Goal: Task Accomplishment & Management: Complete application form

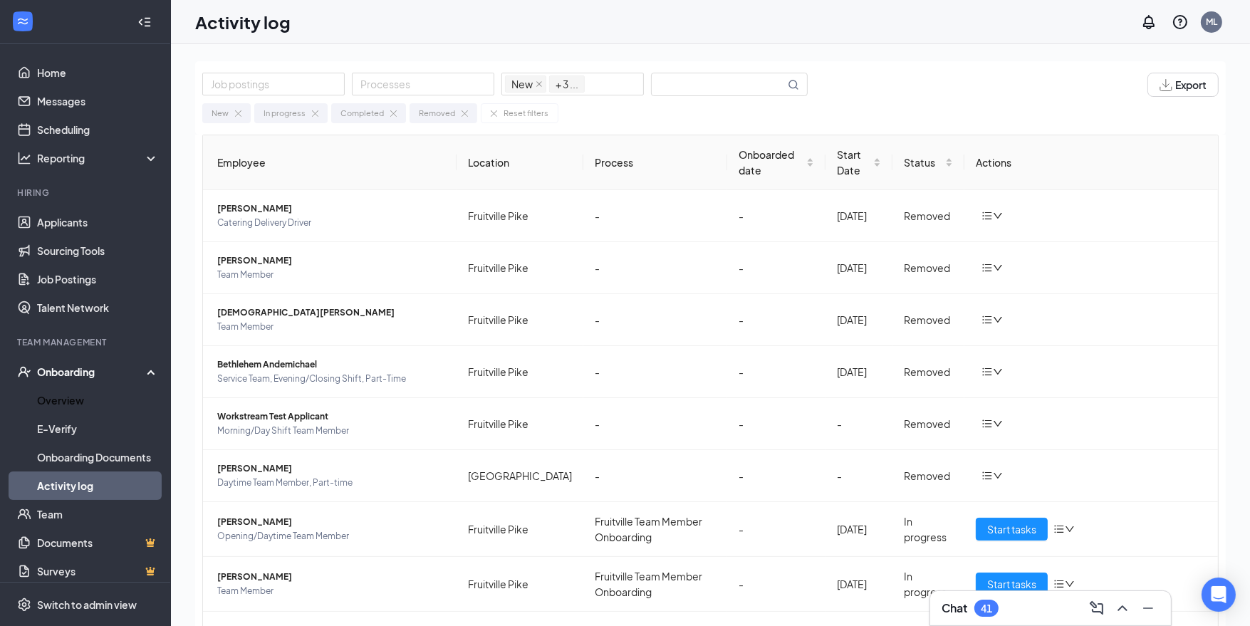
drag, startPoint x: 105, startPoint y: 397, endPoint x: 200, endPoint y: 387, distance: 95.9
click at [105, 397] on link "Overview" at bounding box center [98, 400] width 122 height 28
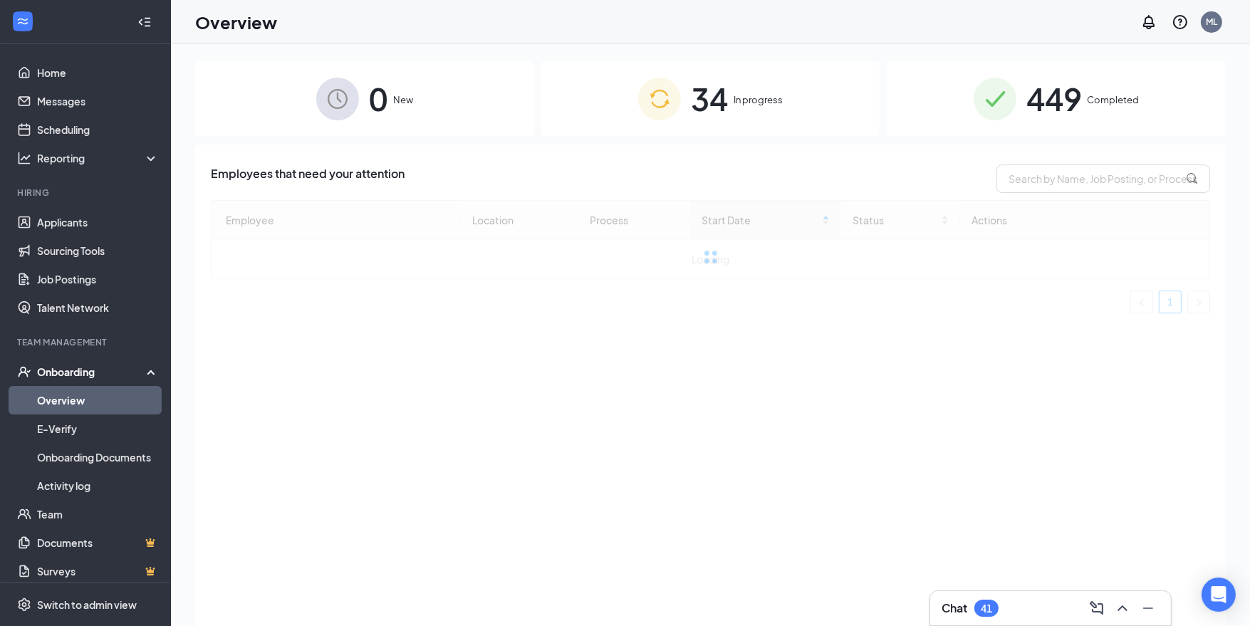
click at [736, 112] on div "34 In progress" at bounding box center [710, 98] width 339 height 75
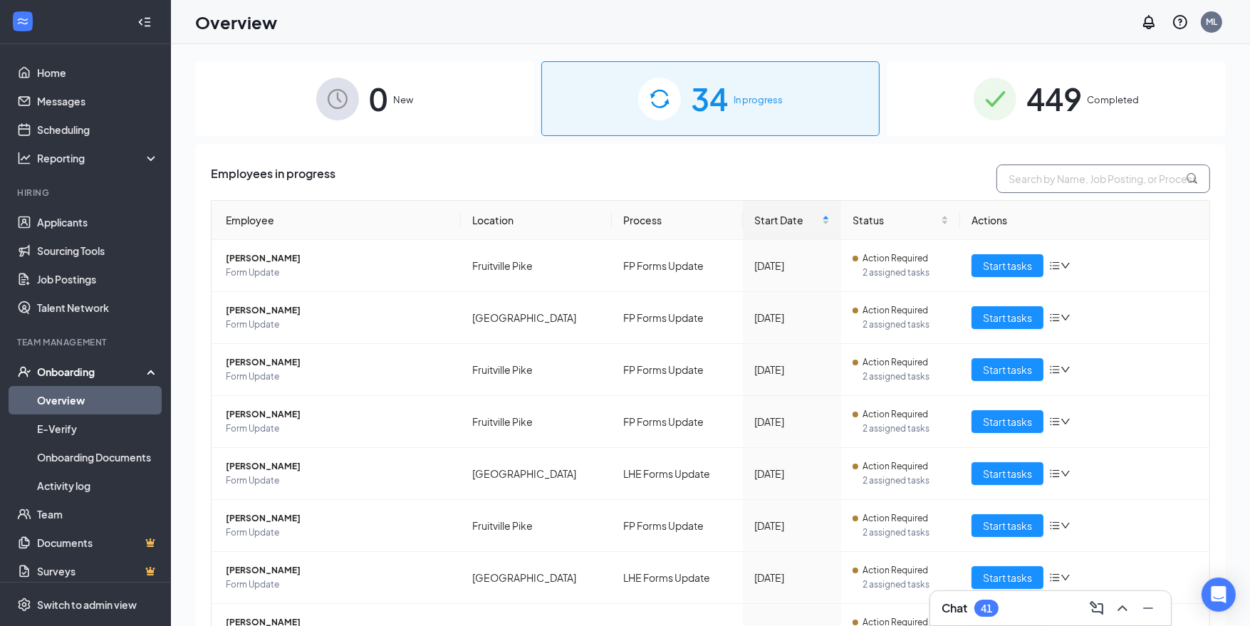
click at [1093, 171] on input "text" at bounding box center [1103, 178] width 214 height 28
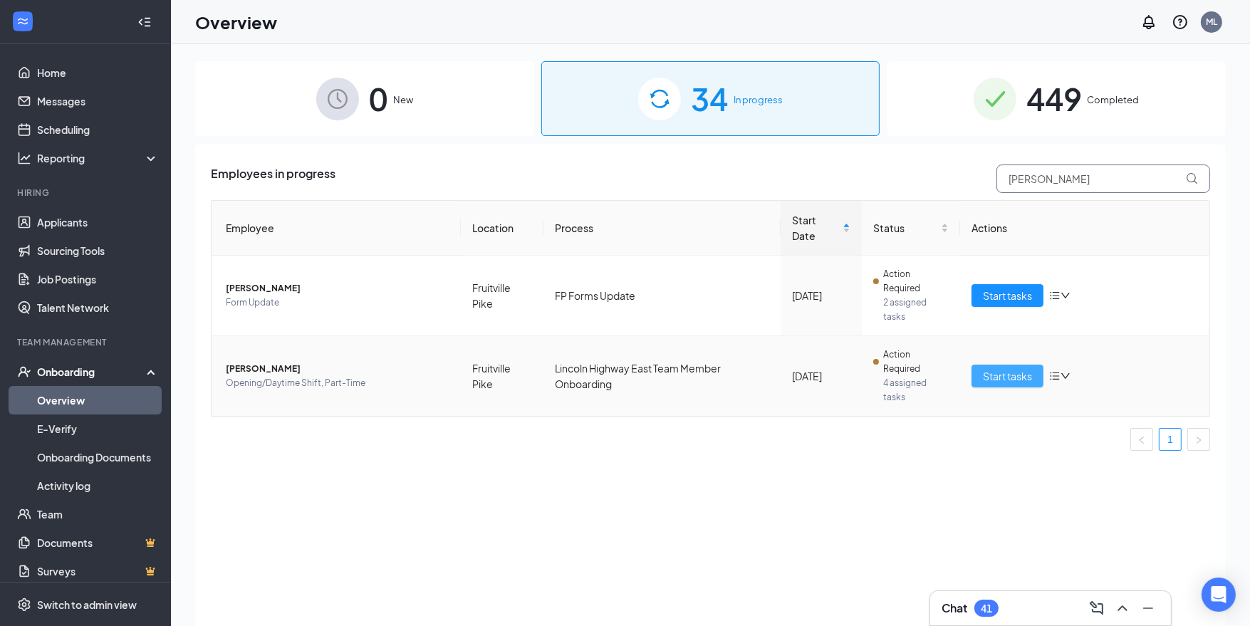
type input "[PERSON_NAME]"
click at [989, 368] on span "Start tasks" at bounding box center [1007, 376] width 49 height 16
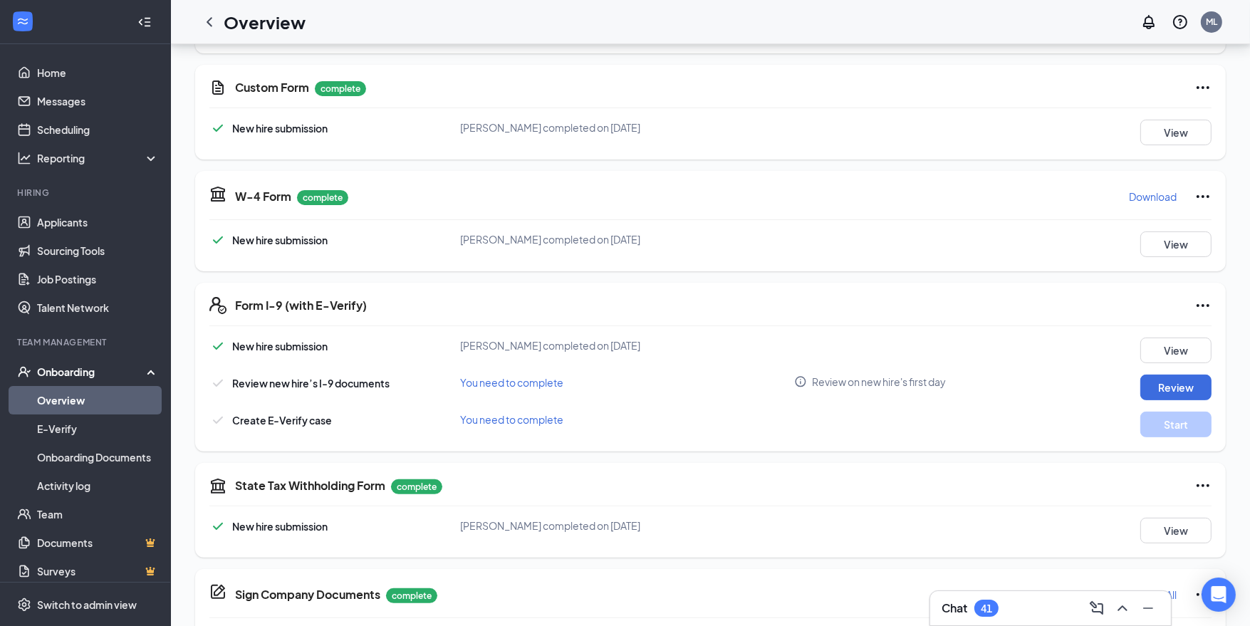
scroll to position [451, 0]
click at [1167, 379] on button "Review" at bounding box center [1175, 387] width 71 height 26
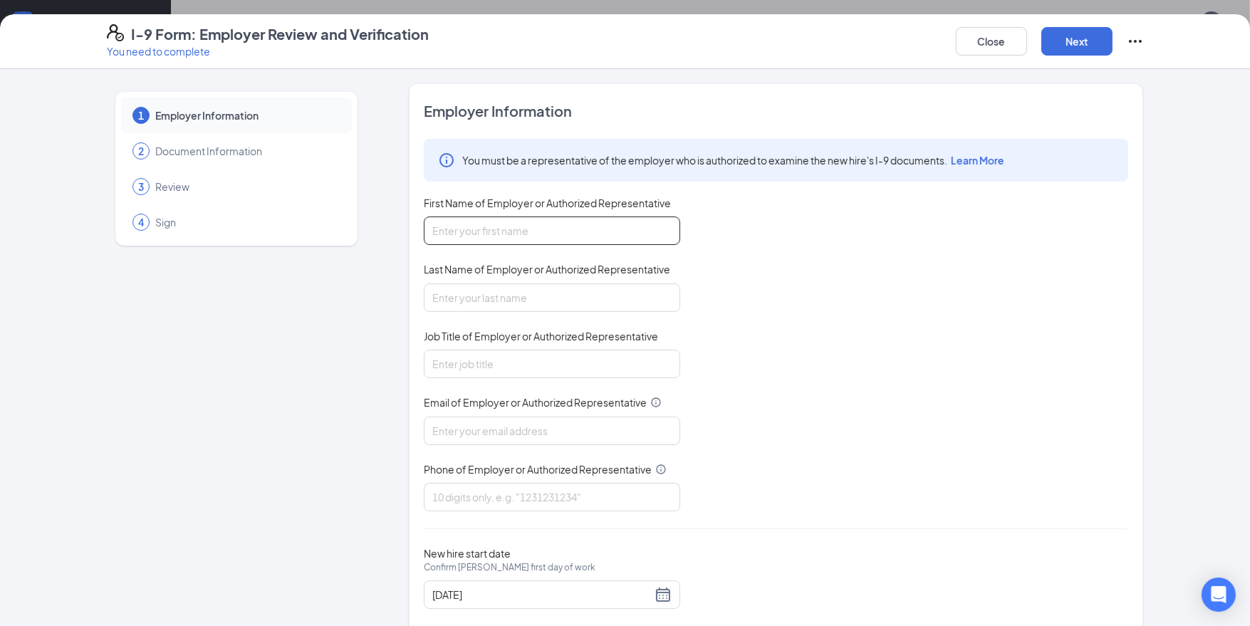
click at [550, 229] on input "First Name of Employer or Authorized Representative" at bounding box center [552, 230] width 256 height 28
type input "[PERSON_NAME] [PERSON_NAME]"
click at [512, 283] on input "Last Name of Employer or Authorized Representative" at bounding box center [552, 297] width 256 height 28
type input "[PERSON_NAME]"
click at [506, 352] on input "Job Title of Employer or Authorized Representative" at bounding box center [552, 364] width 256 height 28
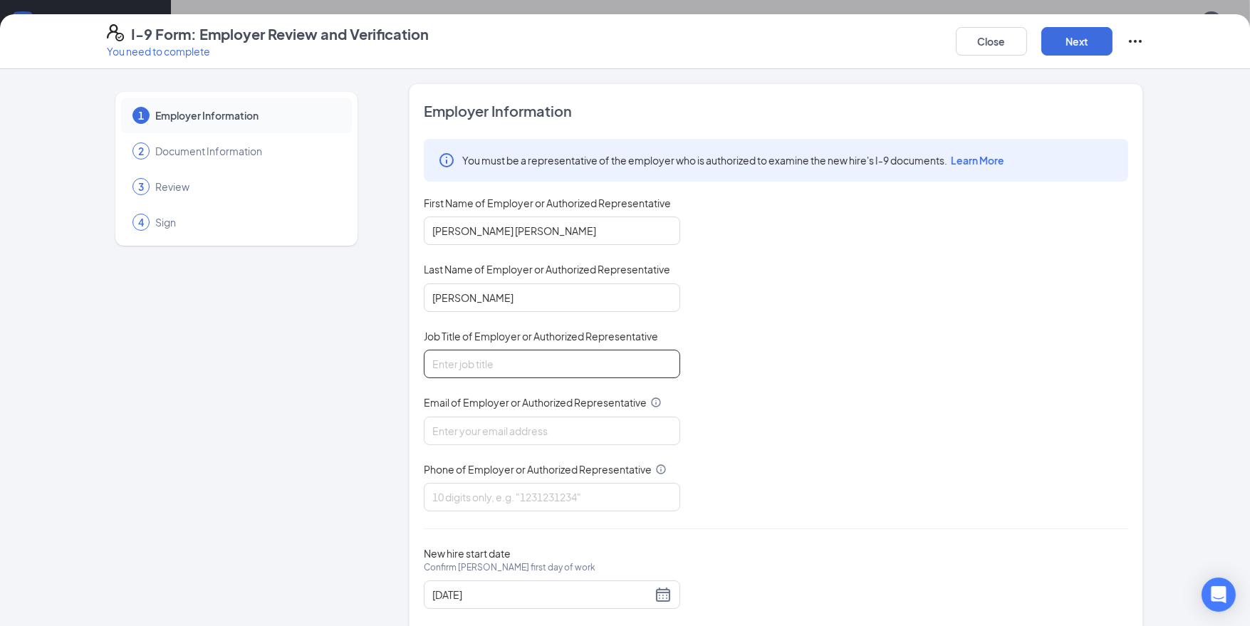
type input "Administrative Director"
click at [488, 428] on input "Email of Employer or Authorized Representative" at bounding box center [552, 431] width 256 height 28
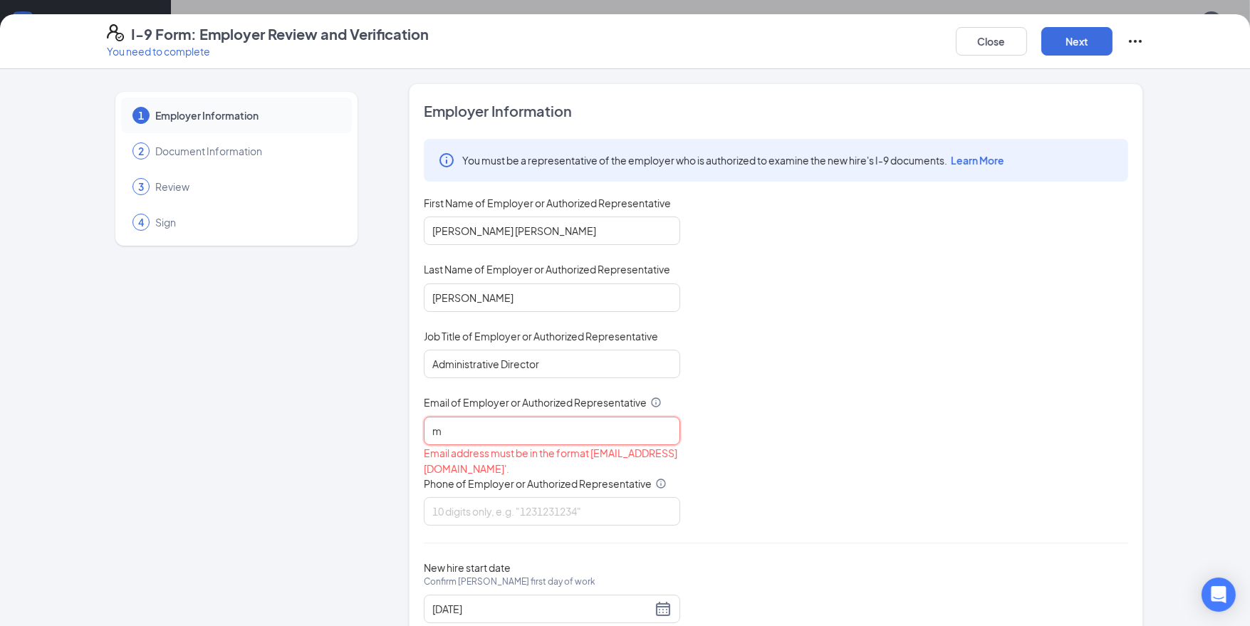
type input "[PERSON_NAME][EMAIL_ADDRESS][DOMAIN_NAME]"
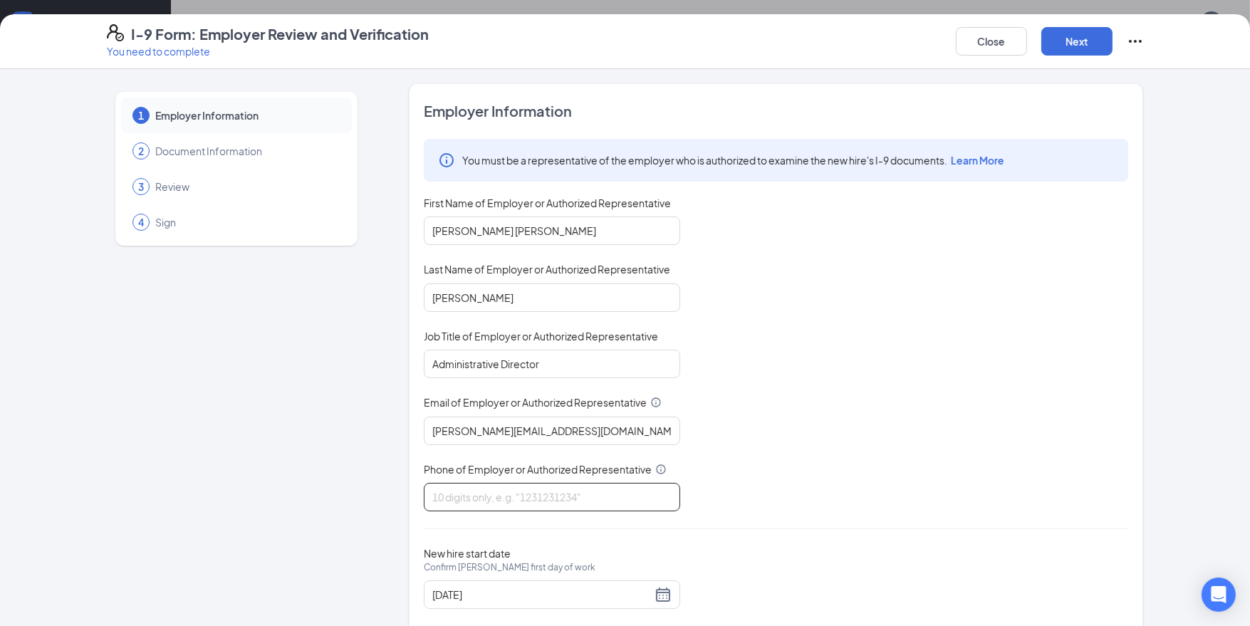
click at [491, 488] on input "Phone of Employer or Authorized Representative" at bounding box center [552, 497] width 256 height 28
type input "7172052058"
click at [666, 589] on div "[DATE]" at bounding box center [551, 594] width 239 height 17
click at [659, 587] on div "[DATE]" at bounding box center [551, 594] width 239 height 17
click at [663, 590] on div "[DATE]" at bounding box center [551, 594] width 239 height 17
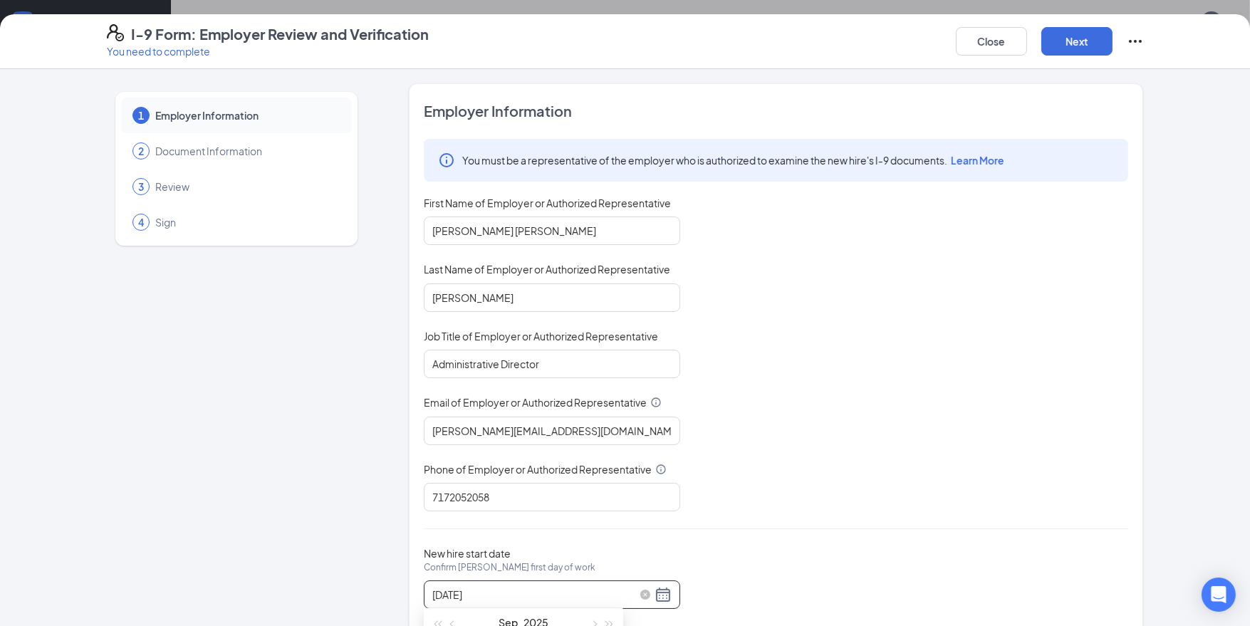
click at [663, 590] on div "[DATE]" at bounding box center [551, 594] width 239 height 17
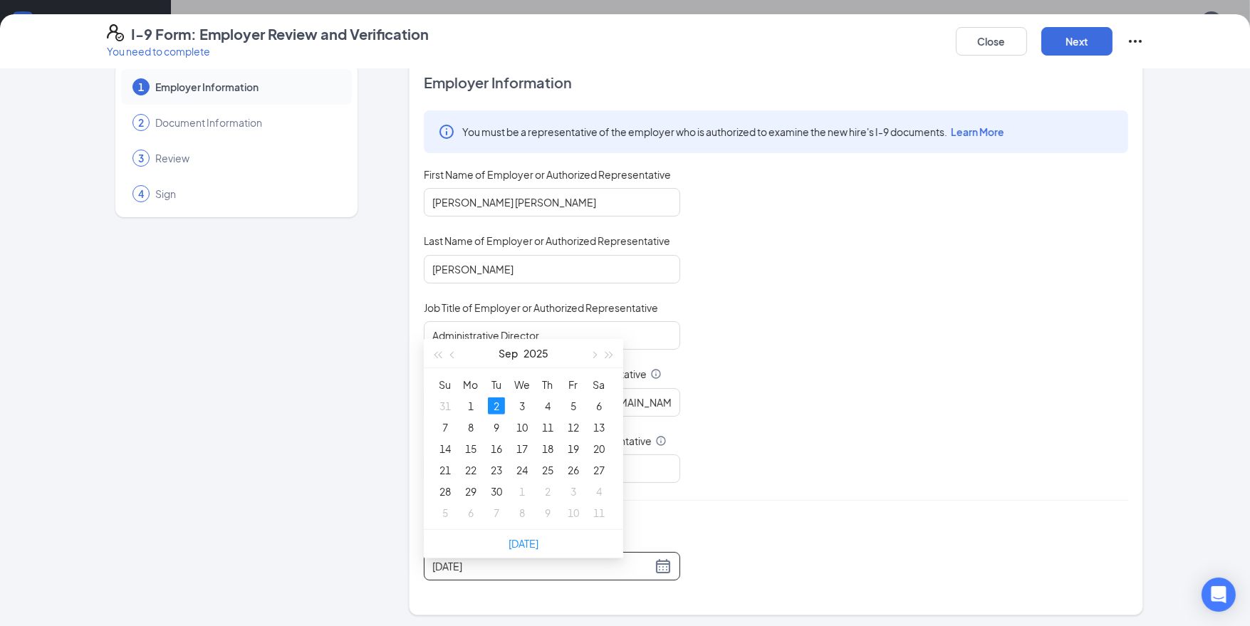
scroll to position [731, 0]
click at [525, 535] on link "[DATE]" at bounding box center [523, 531] width 30 height 13
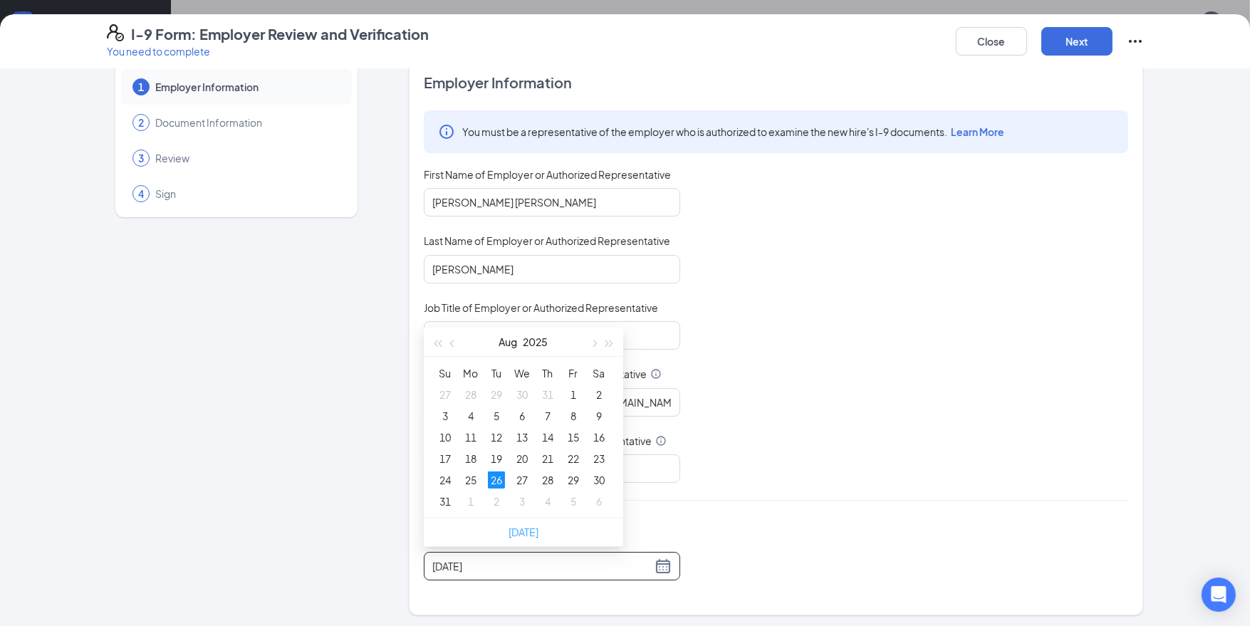
type input "[DATE]"
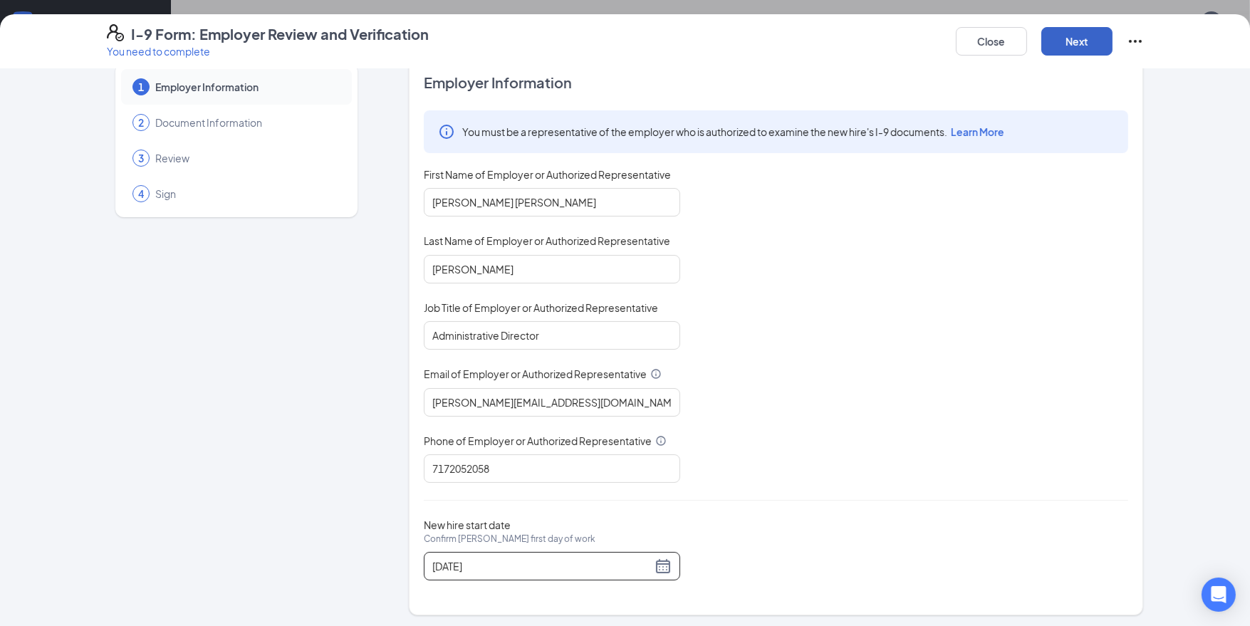
click at [1086, 43] on button "Next" at bounding box center [1076, 41] width 71 height 28
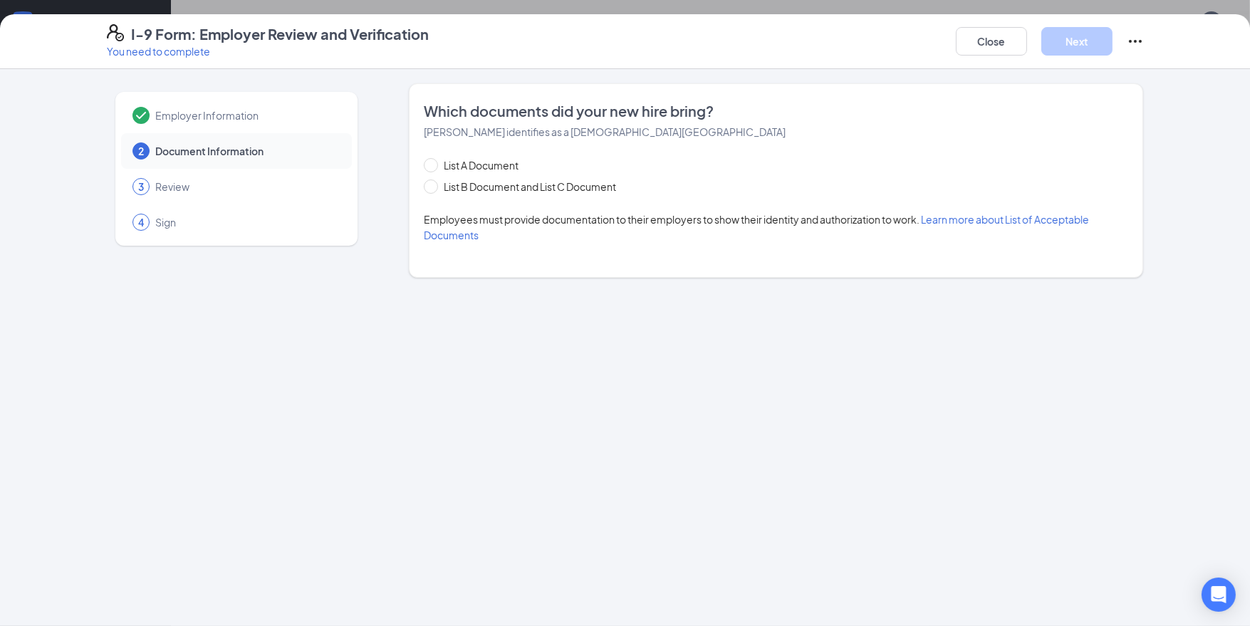
scroll to position [0, 0]
click at [429, 184] on input "List B Document and List C Document" at bounding box center [429, 184] width 10 height 10
radio input "true"
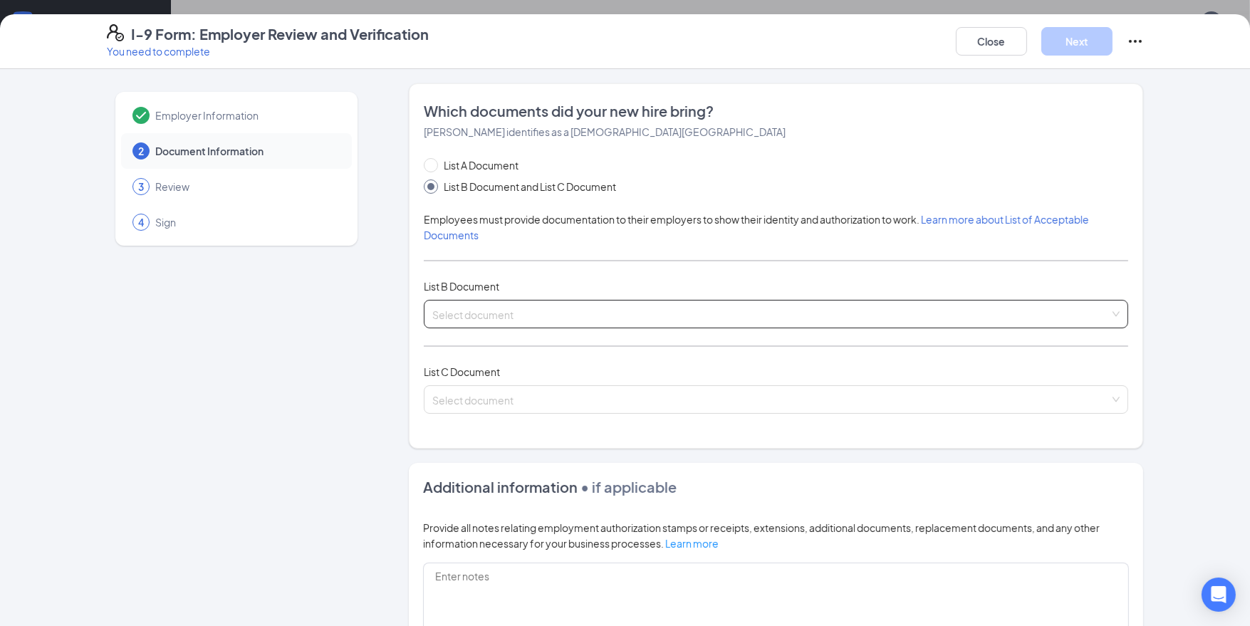
click at [492, 310] on input "search" at bounding box center [770, 310] width 677 height 21
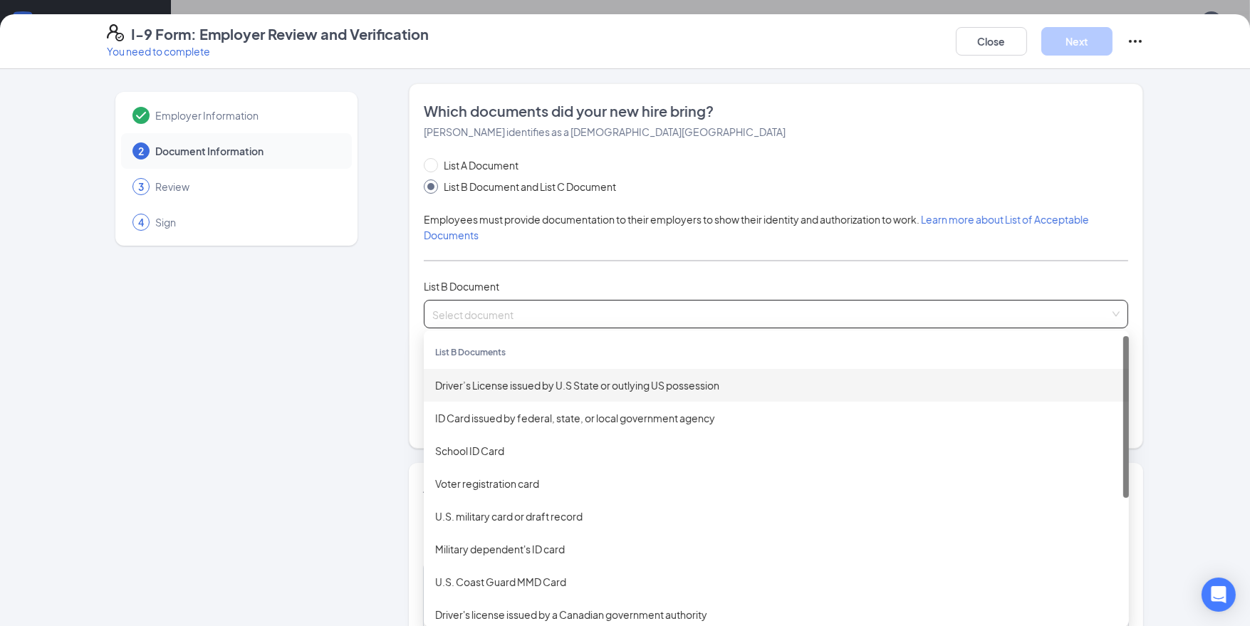
click at [510, 382] on div "Driver’s License issued by U.S State or outlying US possession" at bounding box center [776, 385] width 682 height 16
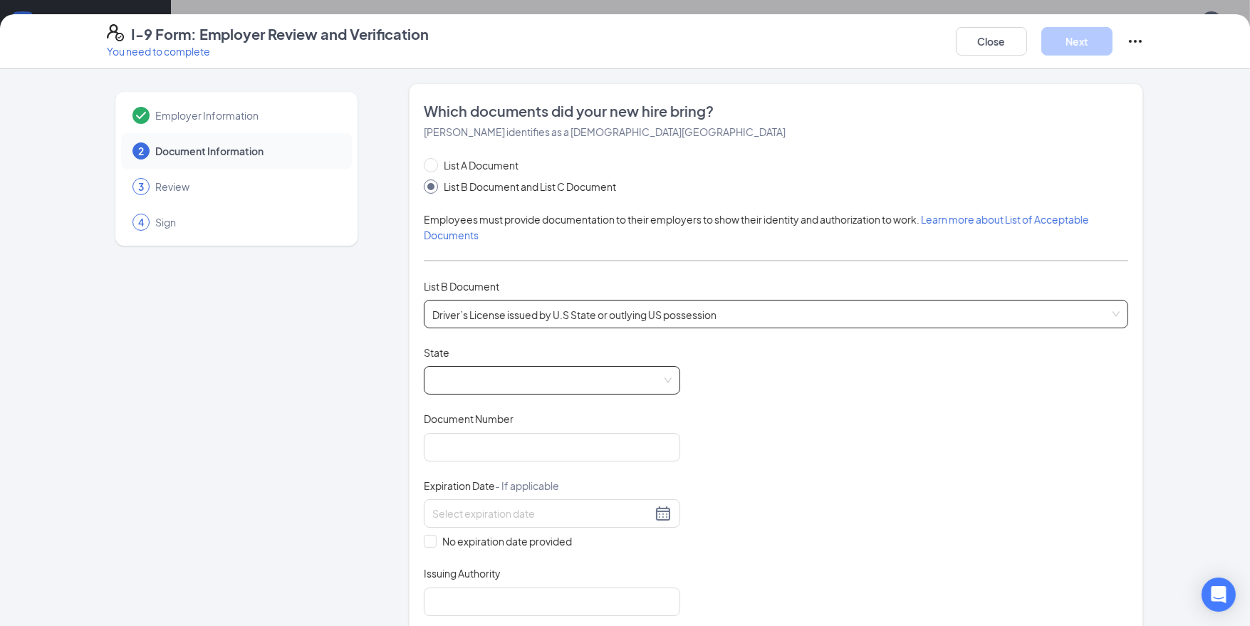
click at [510, 382] on span at bounding box center [551, 380] width 239 height 27
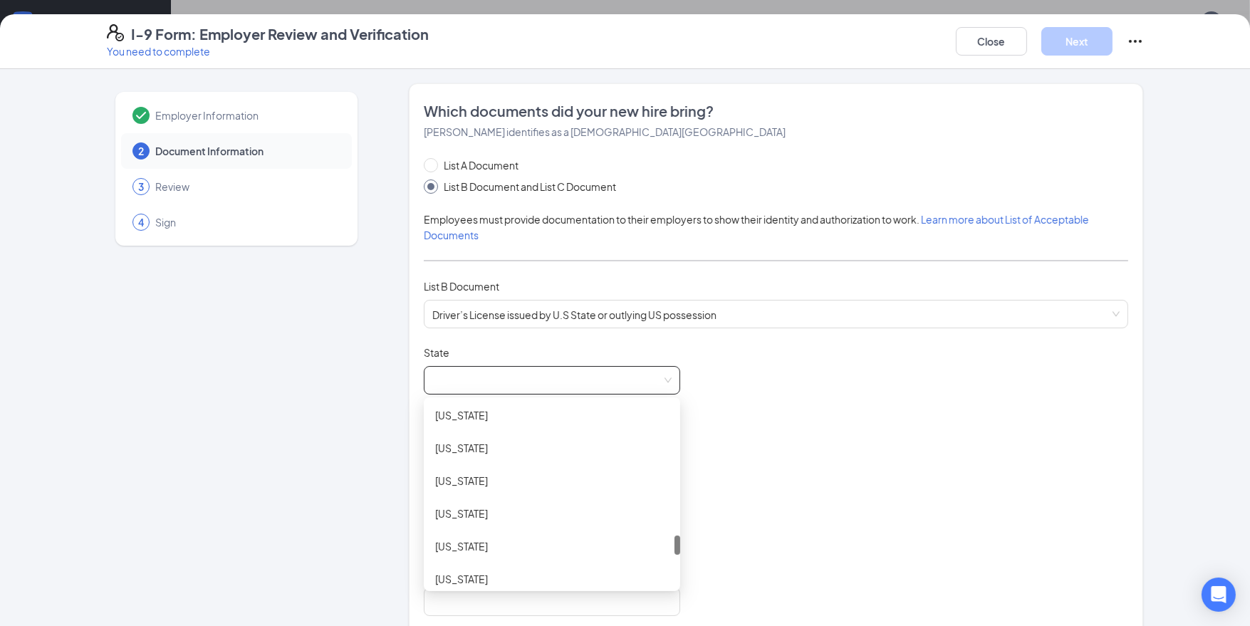
scroll to position [1252, 0]
click at [518, 509] on div "[US_STATE]" at bounding box center [552, 510] width 234 height 16
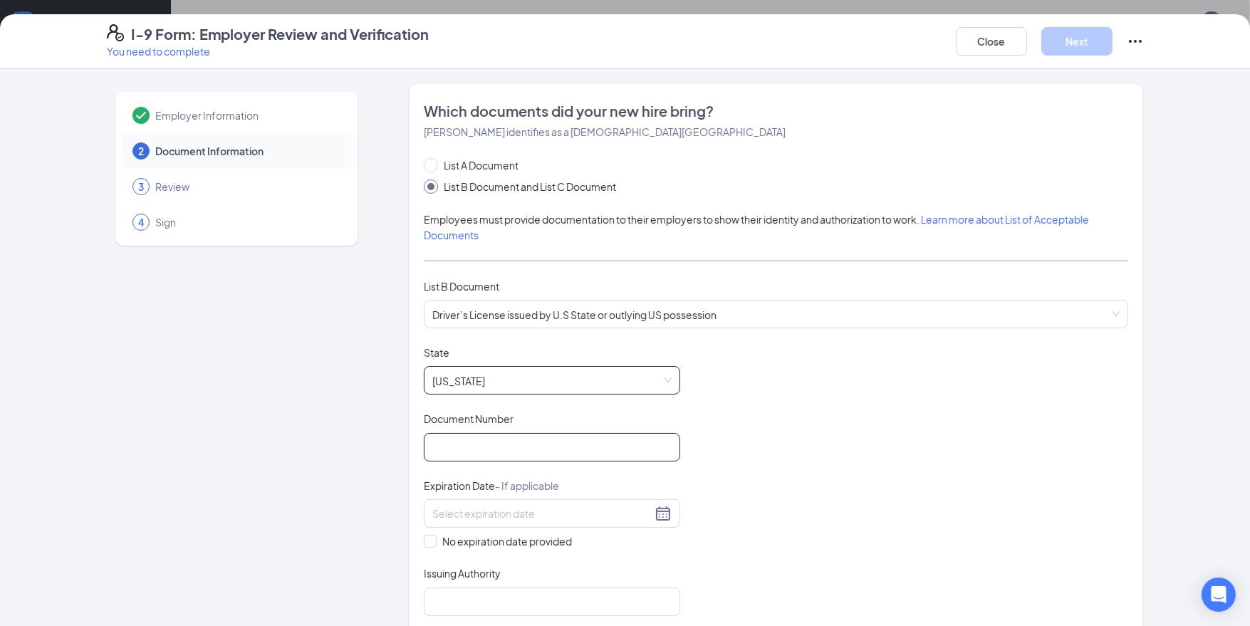
click at [535, 441] on input "Document Number" at bounding box center [552, 447] width 256 height 28
type input "30888391"
click at [529, 513] on input at bounding box center [541, 514] width 219 height 16
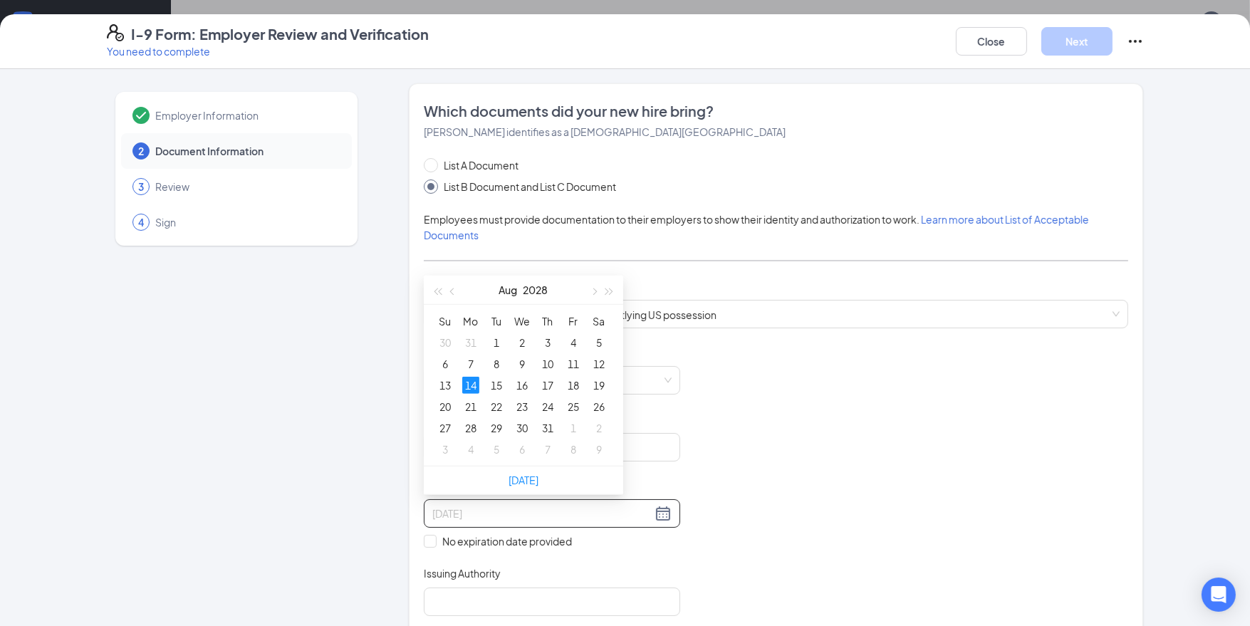
click at [478, 382] on div "14" at bounding box center [470, 385] width 17 height 17
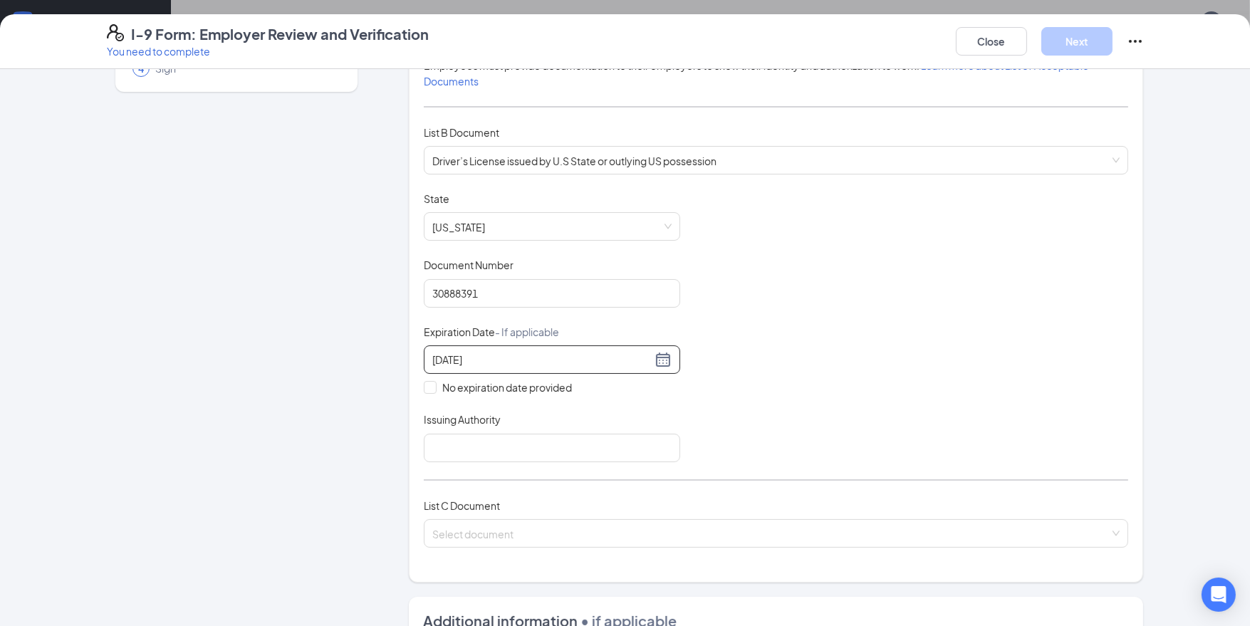
scroll to position [161, 0]
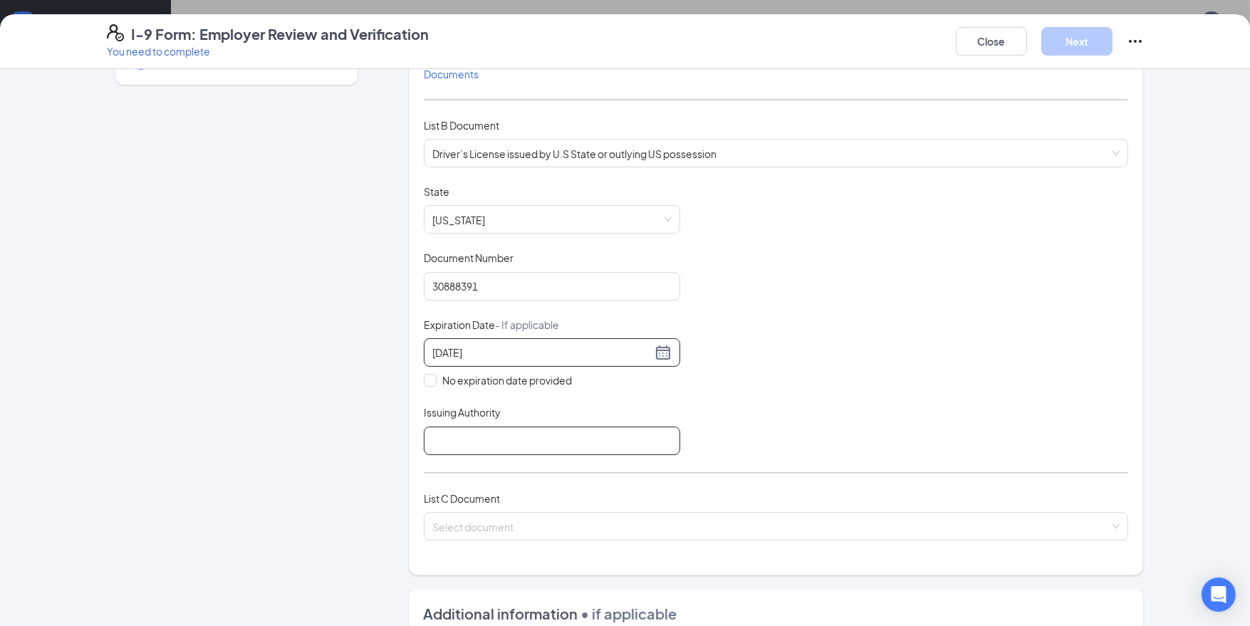
type input "[DATE]"
click at [582, 439] on input "Issuing Authority" at bounding box center [552, 440] width 256 height 28
type input "[US_STATE]"
click at [542, 514] on input "search" at bounding box center [770, 523] width 677 height 21
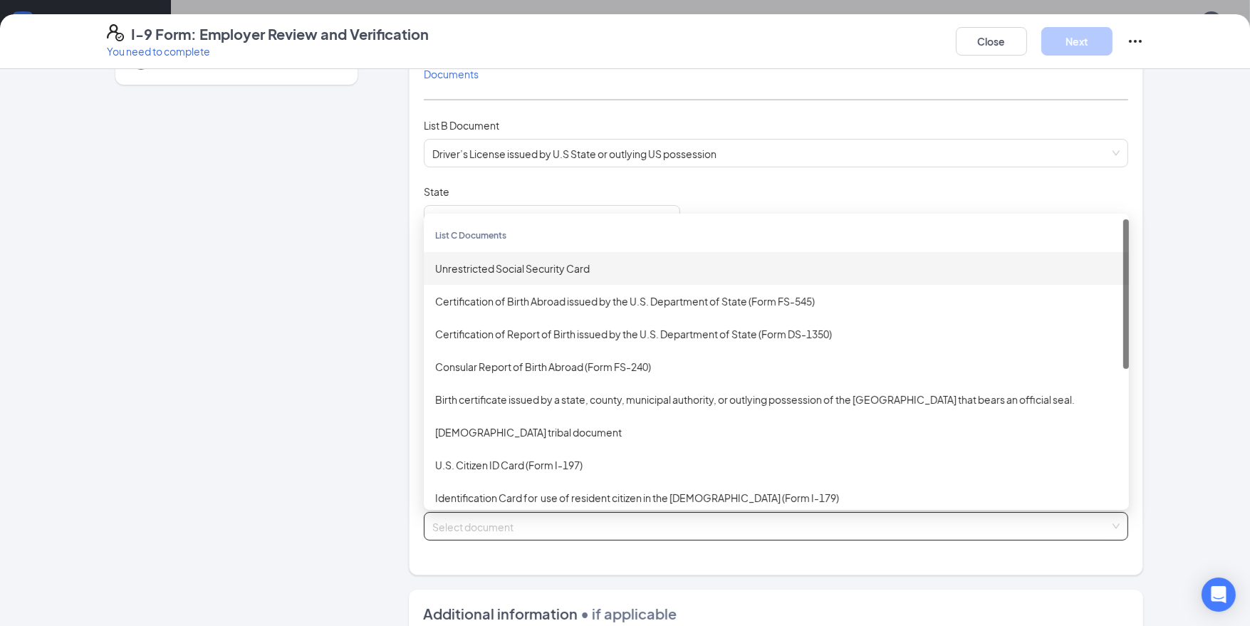
click at [513, 261] on div "Unrestricted Social Security Card" at bounding box center [776, 269] width 682 height 16
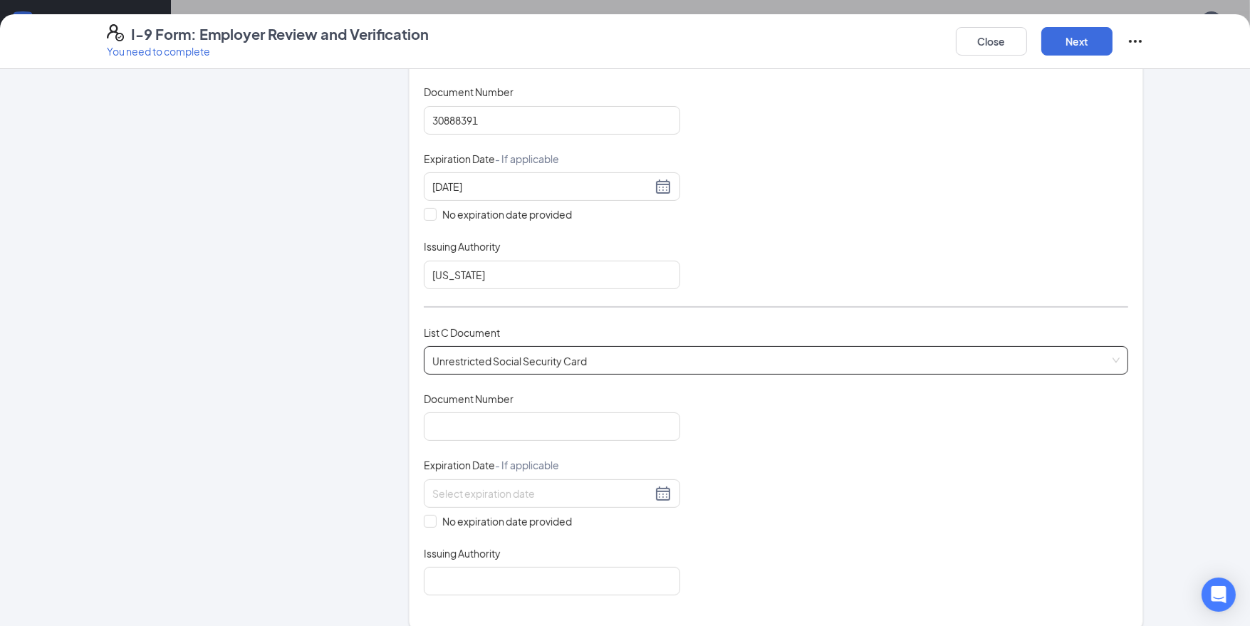
scroll to position [352, 0]
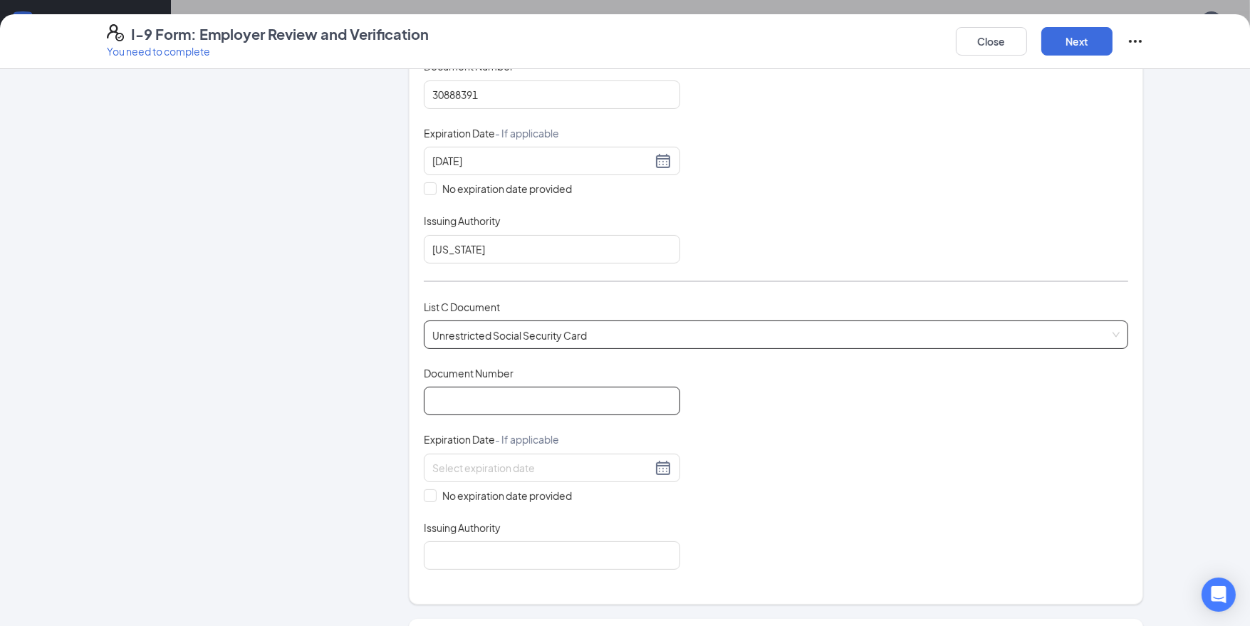
click at [614, 399] on input "Document Number" at bounding box center [552, 401] width 256 height 28
type input "176760643"
click at [429, 493] on input "No expiration date provided" at bounding box center [429, 494] width 10 height 10
checkbox input "true"
click at [464, 548] on input "Issuing Authority" at bounding box center [552, 558] width 256 height 28
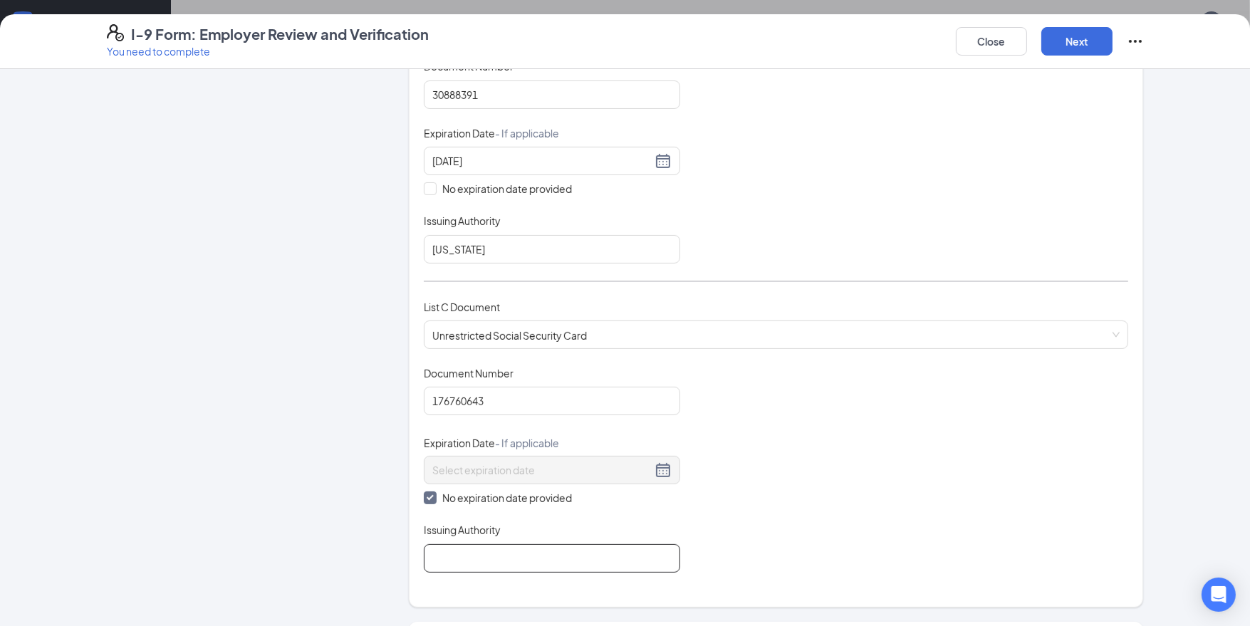
type input "Social Security Administration"
click at [1064, 49] on button "Next" at bounding box center [1076, 41] width 71 height 28
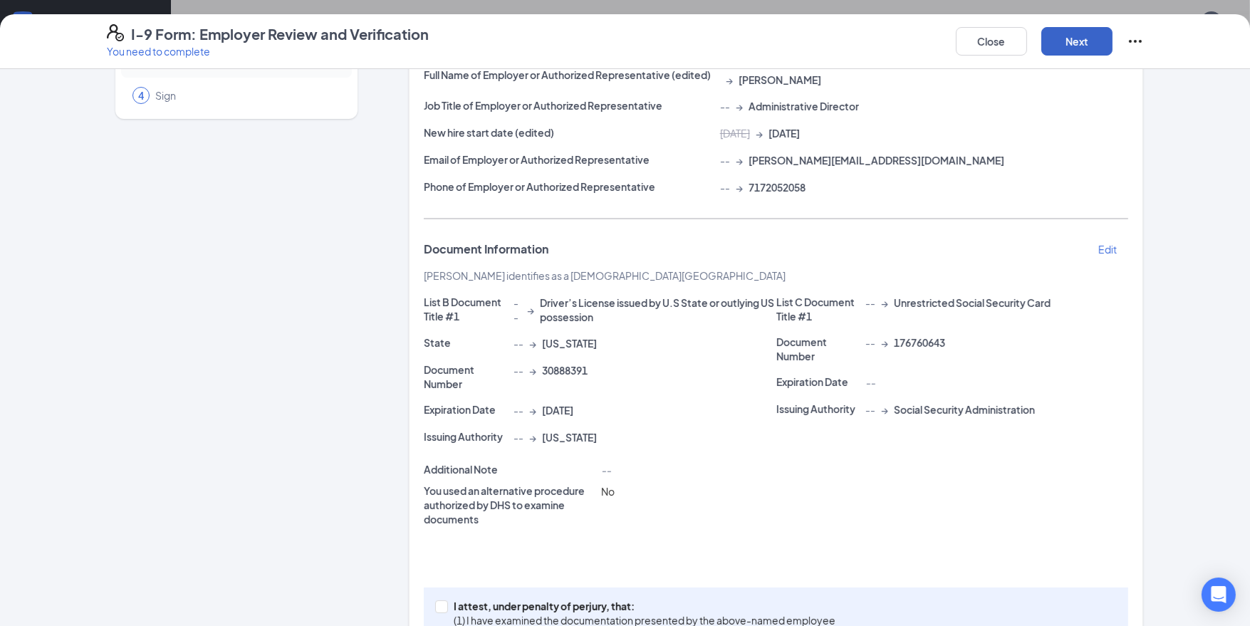
scroll to position [199, 0]
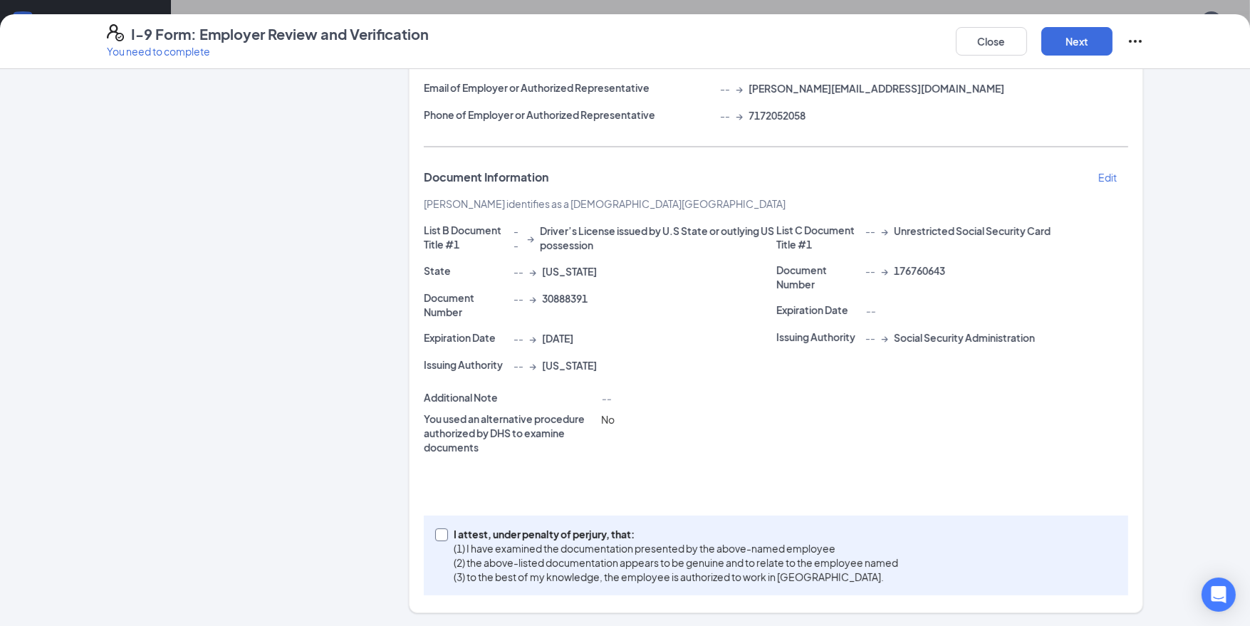
click at [443, 537] on span at bounding box center [441, 534] width 13 height 13
click at [443, 537] on input "I attest, under penalty of [PERSON_NAME], that: (1) I have examined the documen…" at bounding box center [440, 533] width 10 height 10
checkbox input "true"
click at [1073, 40] on button "Next" at bounding box center [1076, 41] width 71 height 28
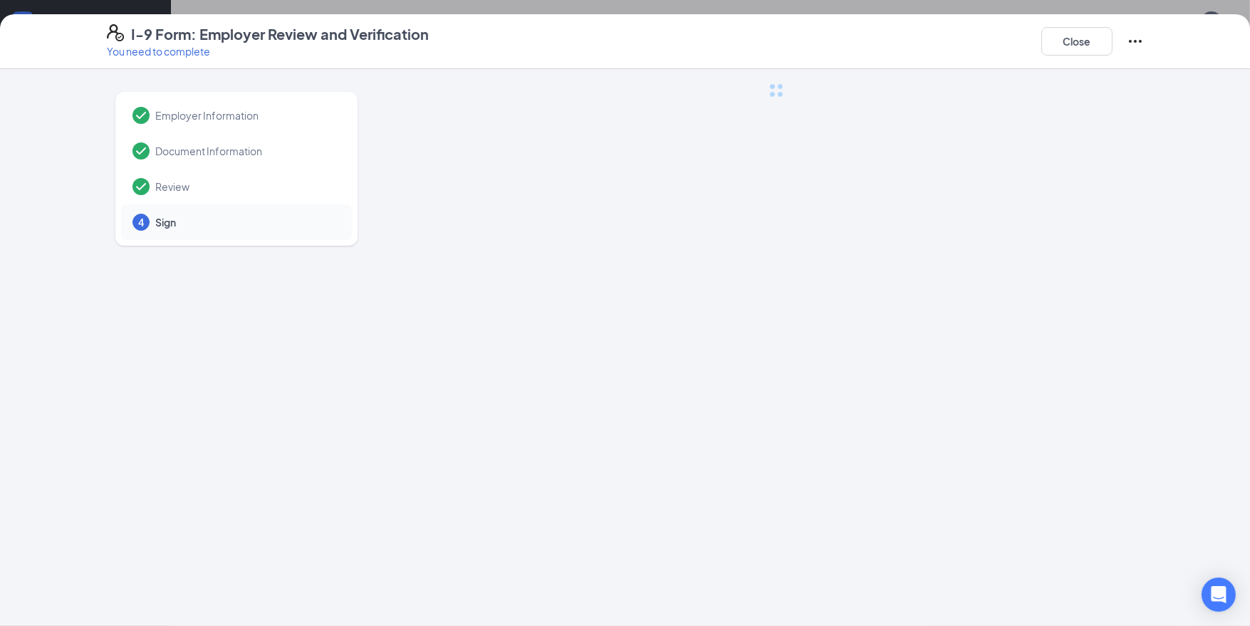
scroll to position [0, 0]
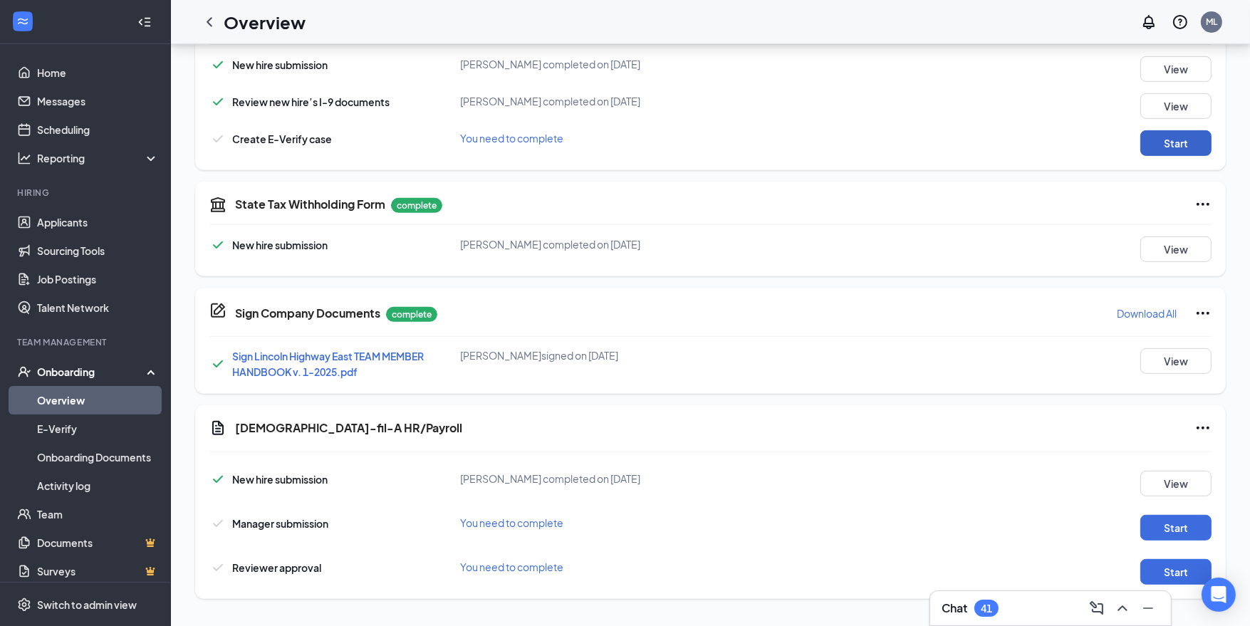
click at [1196, 137] on button "Start" at bounding box center [1175, 143] width 71 height 26
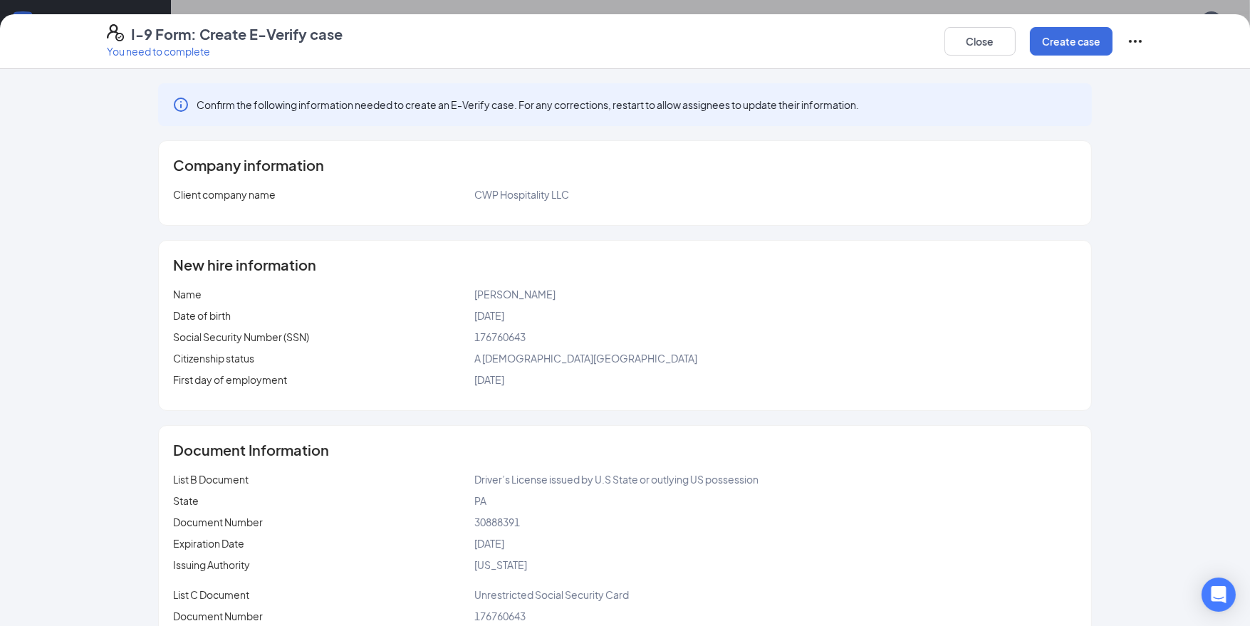
scroll to position [77, 0]
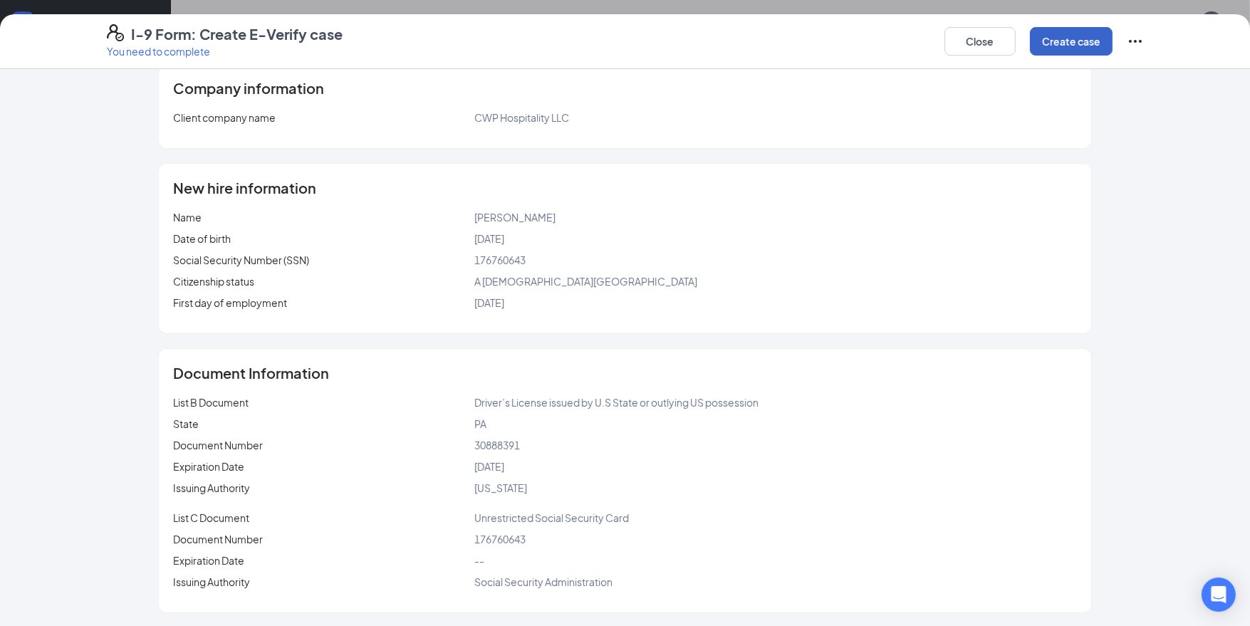
click at [1072, 38] on button "Create case" at bounding box center [1071, 41] width 83 height 28
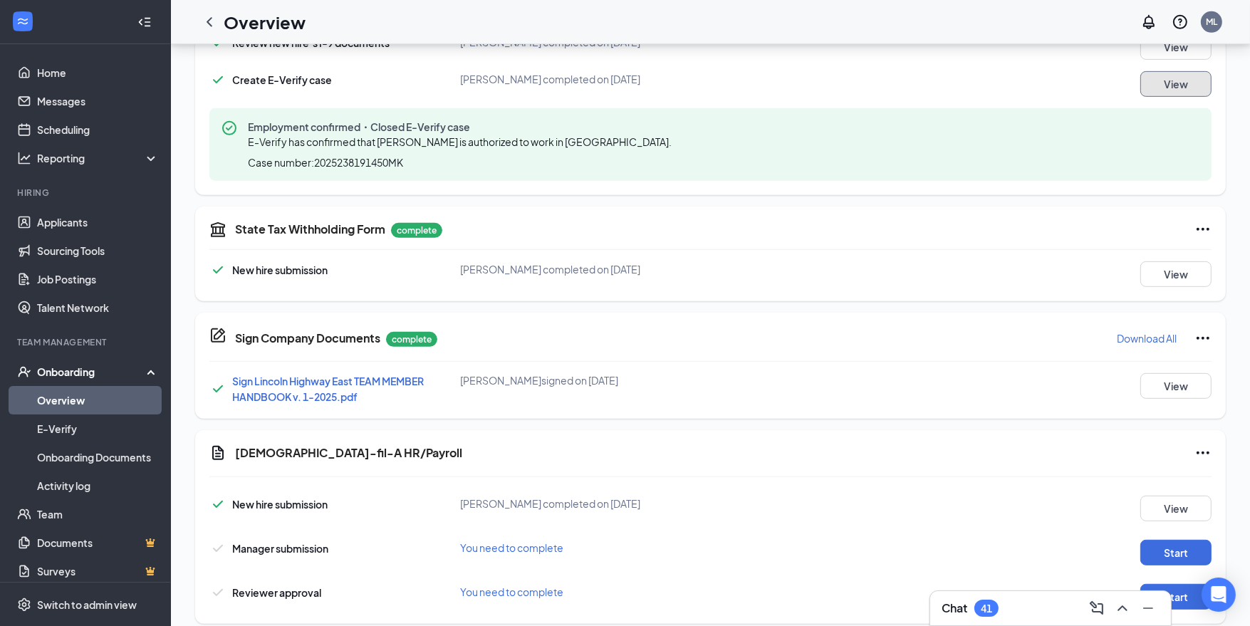
scroll to position [815, 0]
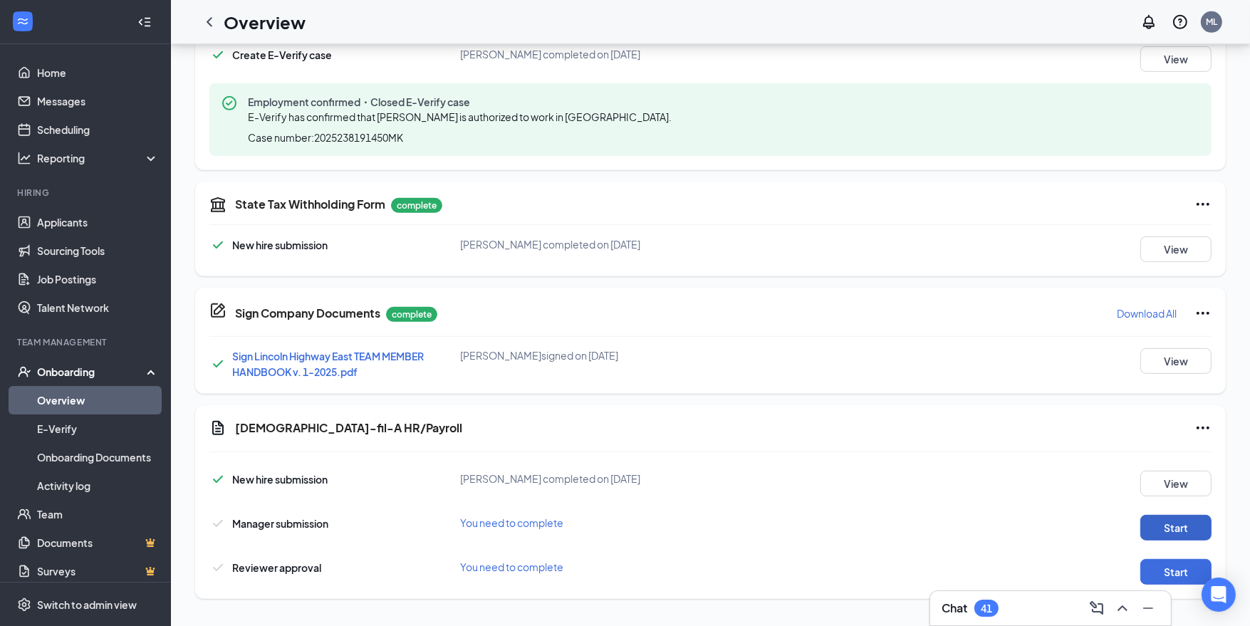
click at [1175, 523] on button "Start" at bounding box center [1175, 528] width 71 height 26
click at [1168, 565] on button "Start" at bounding box center [1175, 573] width 71 height 26
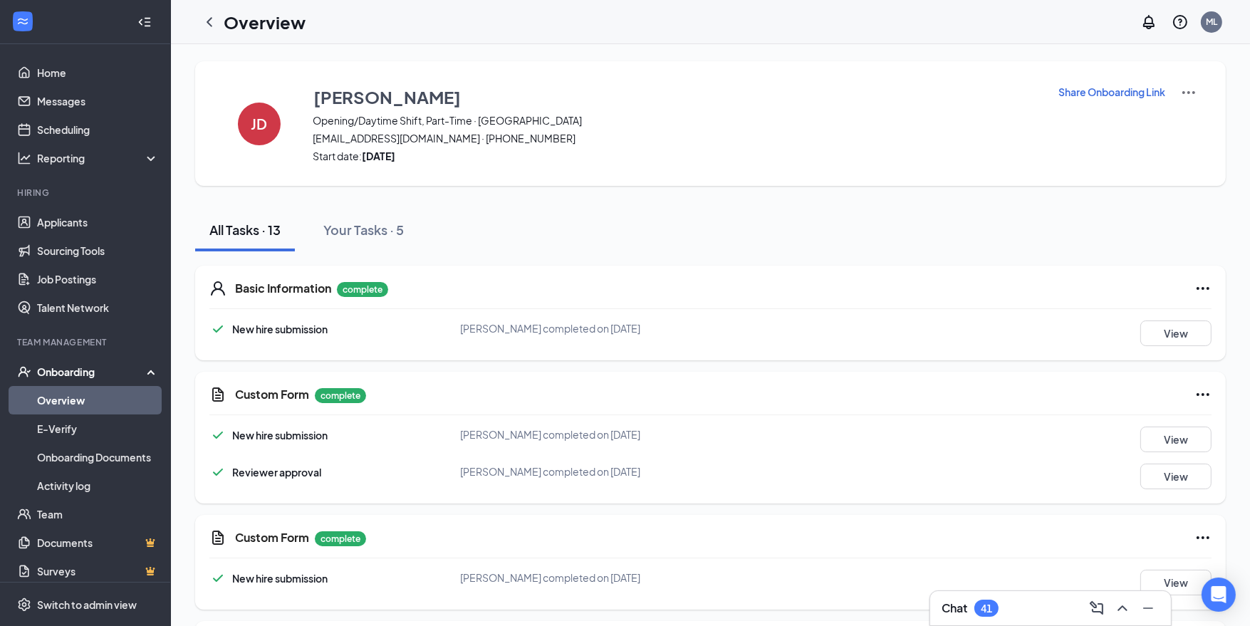
scroll to position [821, 0]
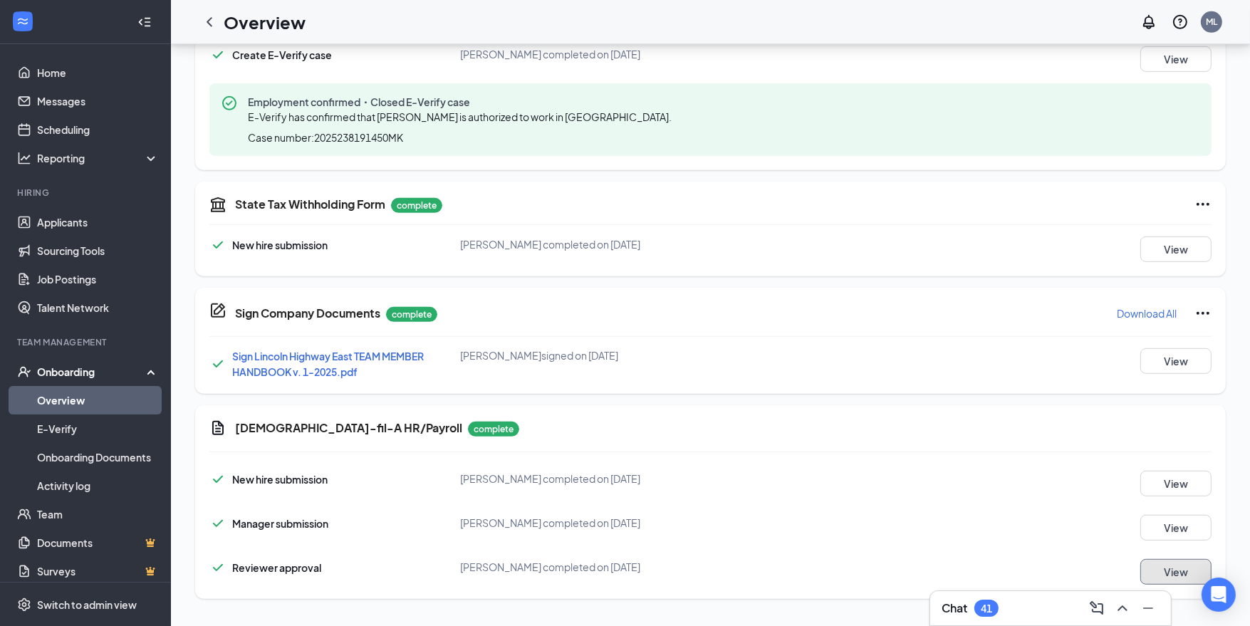
click at [1176, 574] on button "View" at bounding box center [1175, 572] width 71 height 26
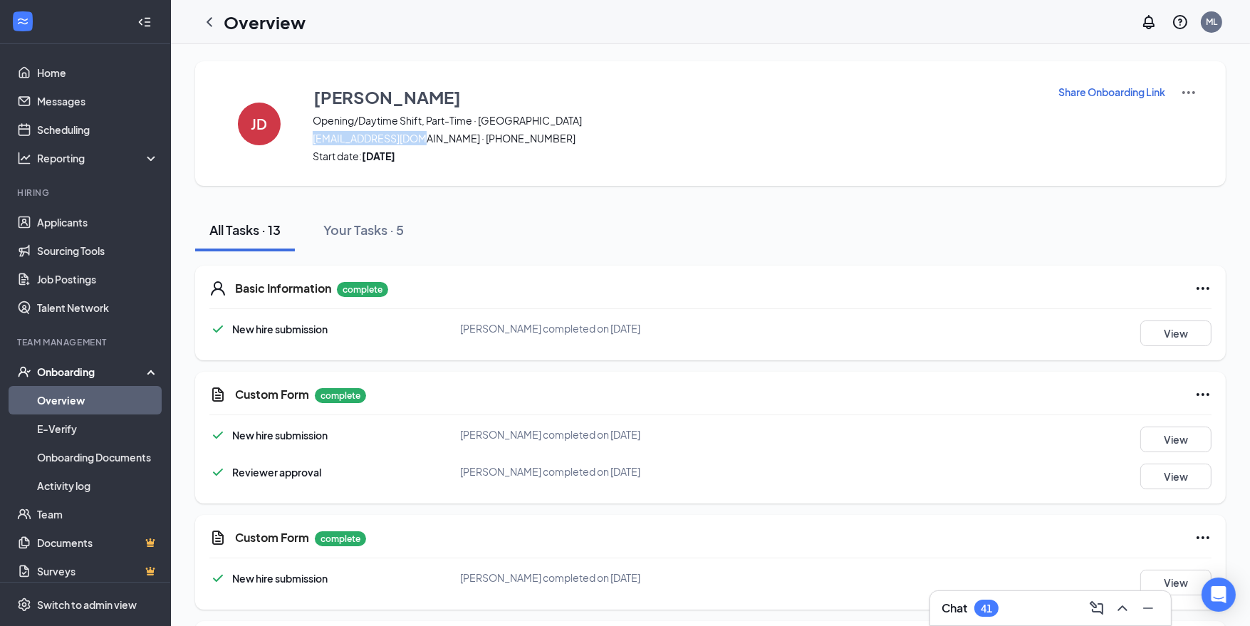
drag, startPoint x: 313, startPoint y: 137, endPoint x: 415, endPoint y: 138, distance: 102.5
click at [415, 138] on span "[EMAIL_ADDRESS][DOMAIN_NAME] · [PHONE_NUMBER]" at bounding box center [676, 138] width 727 height 14
copy span "[EMAIL_ADDRESS][DOMAIN_NAME]"
click at [1168, 340] on button "View" at bounding box center [1175, 333] width 71 height 26
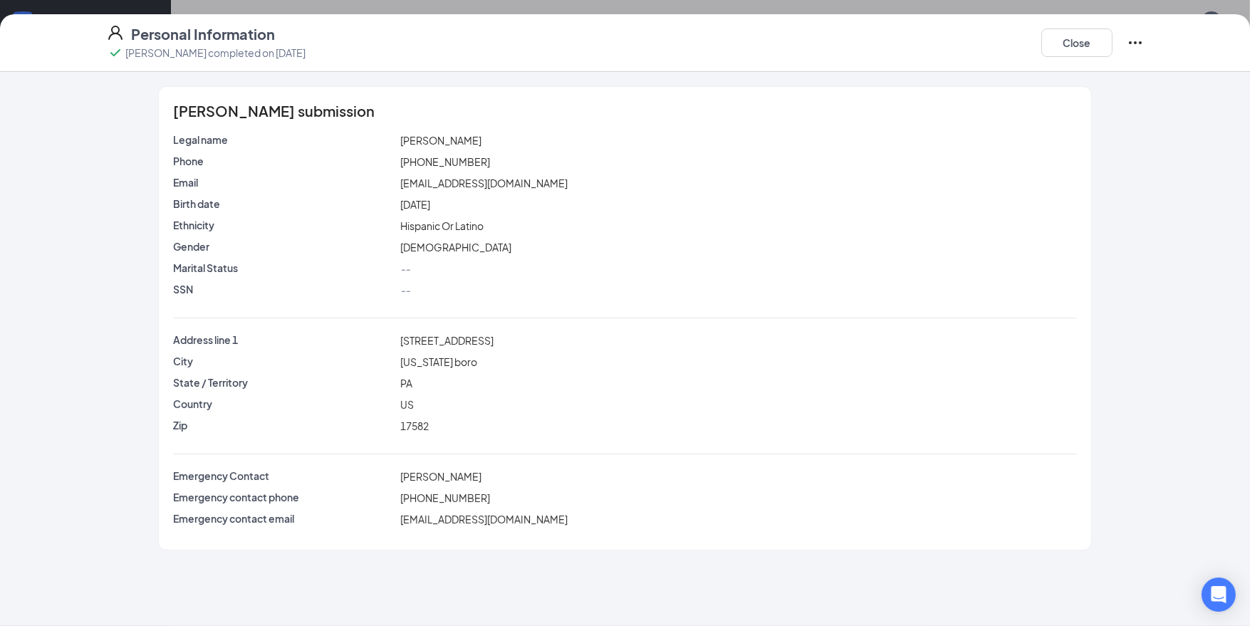
click at [429, 187] on span "[EMAIL_ADDRESS][DOMAIN_NAME]" at bounding box center [483, 183] width 167 height 13
click at [429, 186] on span "[EMAIL_ADDRESS][DOMAIN_NAME]" at bounding box center [483, 183] width 167 height 13
copy span "[EMAIL_ADDRESS][DOMAIN_NAME]"
